Goal: Find contact information: Obtain details needed to contact an individual or organization

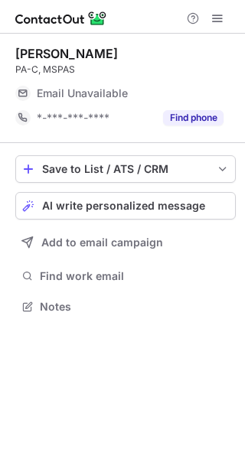
scroll to position [296, 245]
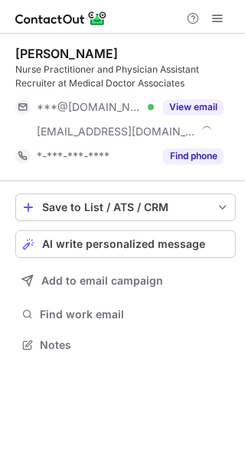
scroll to position [334, 245]
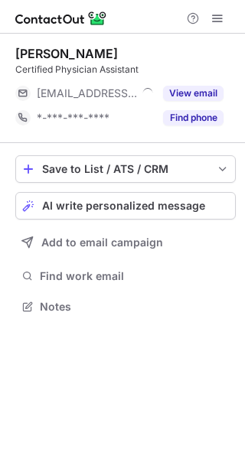
scroll to position [296, 245]
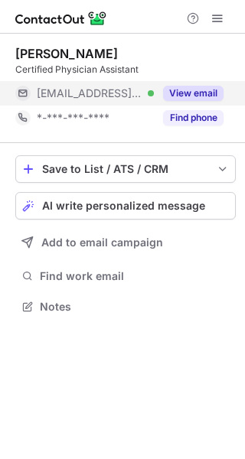
click at [182, 90] on button "View email" at bounding box center [193, 93] width 60 height 15
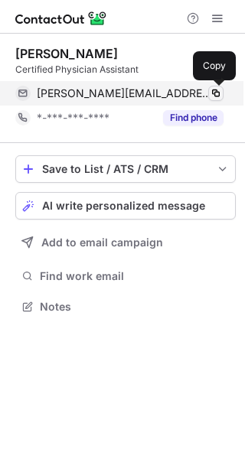
click at [214, 93] on span at bounding box center [216, 93] width 12 height 12
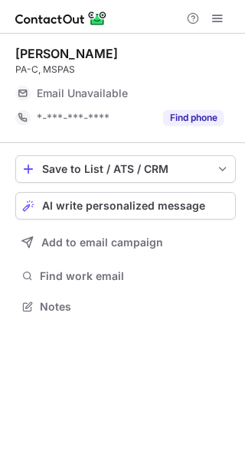
scroll to position [296, 245]
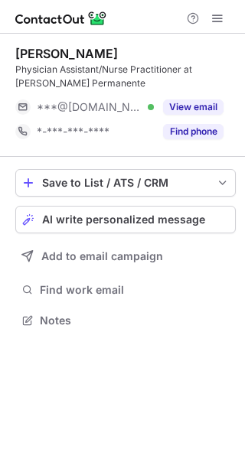
scroll to position [310, 245]
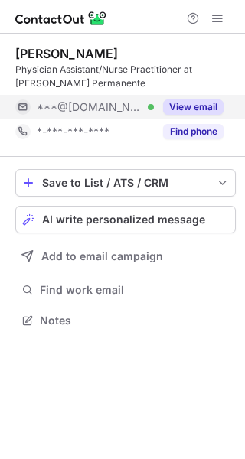
click at [189, 104] on button "View email" at bounding box center [193, 106] width 60 height 15
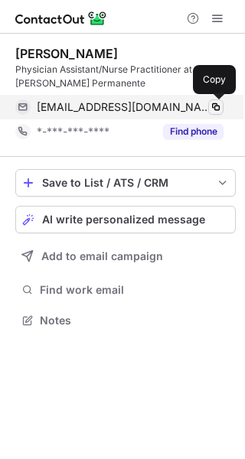
click at [217, 107] on span at bounding box center [216, 107] width 12 height 12
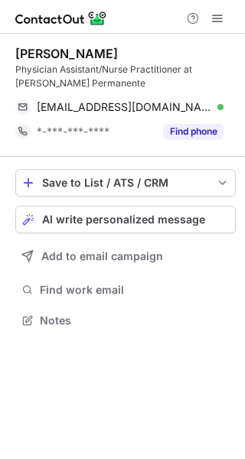
drag, startPoint x: 133, startPoint y: 48, endPoint x: 7, endPoint y: 47, distance: 126.3
click at [7, 47] on div "Deborah Gaskins Physician Assistant/Nurse Practitioner at Kaiser Permanente gas…" at bounding box center [122, 189] width 245 height 310
copy div "Deborah Gaskins"
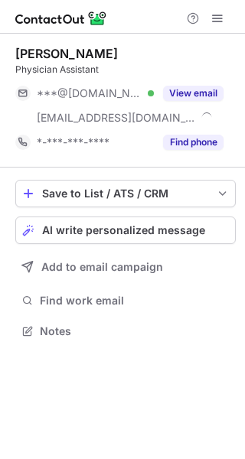
scroll to position [321, 245]
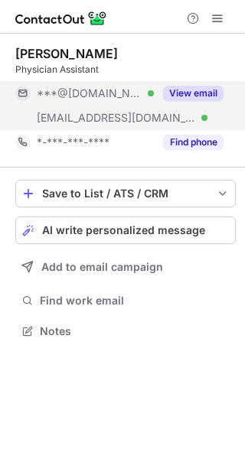
click at [182, 93] on button "View email" at bounding box center [193, 93] width 60 height 15
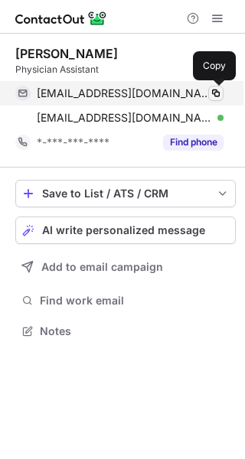
click at [214, 90] on span at bounding box center [216, 93] width 12 height 12
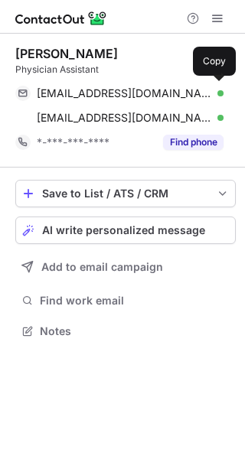
scroll to position [321, 245]
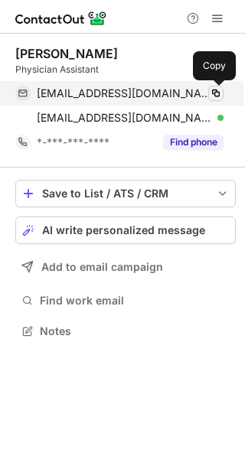
click at [214, 88] on span at bounding box center [216, 93] width 12 height 12
